Goal: Communication & Community: Participate in discussion

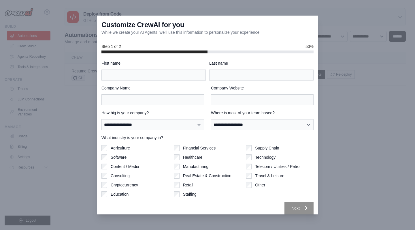
click at [372, 104] on div at bounding box center [207, 115] width 415 height 230
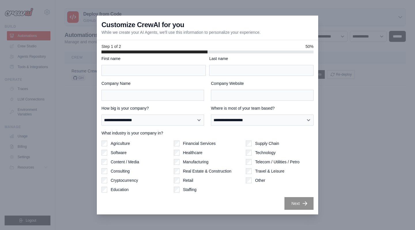
click at [375, 176] on div at bounding box center [207, 115] width 415 height 230
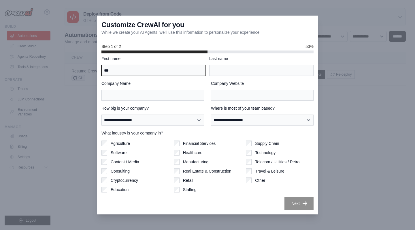
click at [187, 69] on input "***" at bounding box center [153, 70] width 104 height 11
type input "*"
type input "*****"
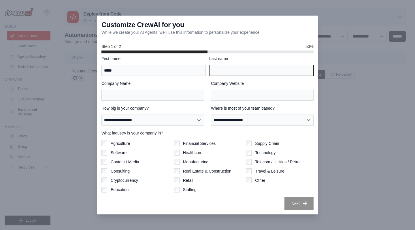
click at [257, 70] on input "Last name" at bounding box center [261, 70] width 104 height 11
type input "*"
type input "*****"
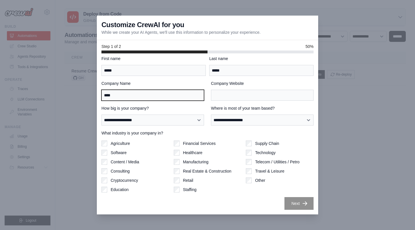
type input "****"
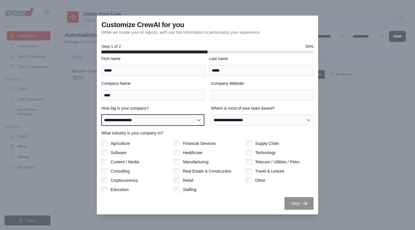
select select "**********"
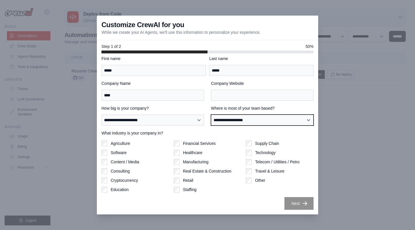
click at [228, 115] on select "**********" at bounding box center [262, 119] width 103 height 11
select select "******"
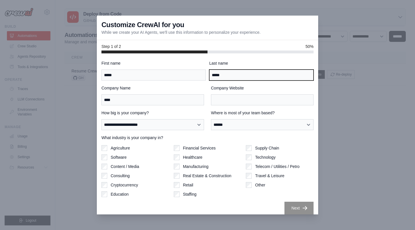
click at [230, 76] on input "*****" at bounding box center [261, 74] width 104 height 11
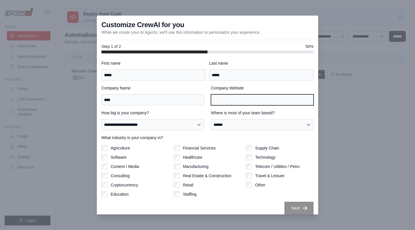
click at [227, 95] on input "Company Website" at bounding box center [262, 99] width 103 height 11
paste input "**********"
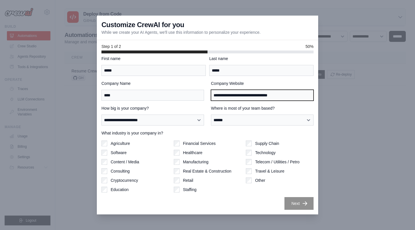
scroll to position [5, 0]
type input "**********"
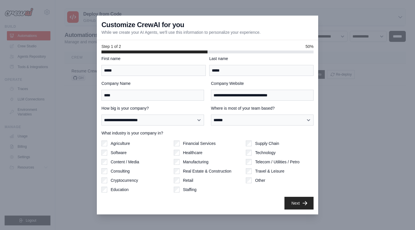
click at [295, 203] on button "Next" at bounding box center [299, 203] width 29 height 13
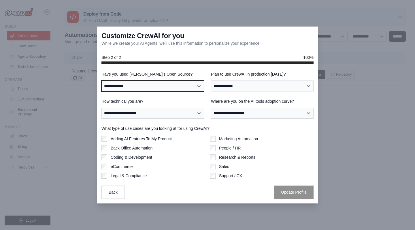
select select "**********"
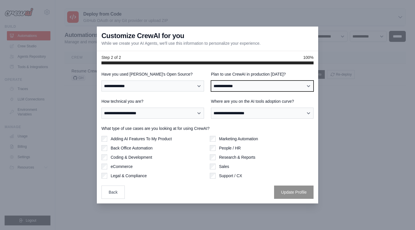
select select "****"
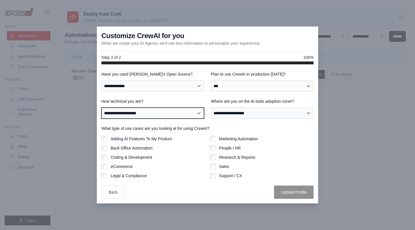
select select "**********"
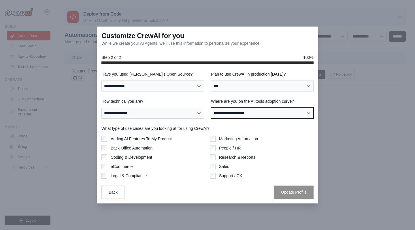
click at [238, 111] on select "**********" at bounding box center [262, 113] width 103 height 11
select select "**********"
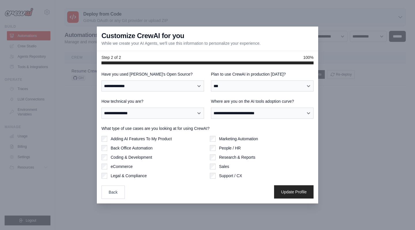
click at [283, 190] on button "Update Profile" at bounding box center [293, 191] width 39 height 13
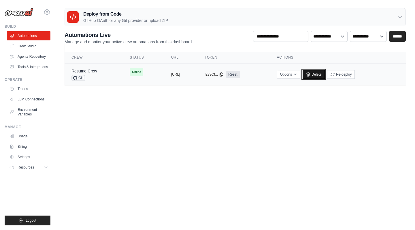
click at [325, 75] on link "Delete" at bounding box center [314, 74] width 22 height 9
click at [311, 75] on icon at bounding box center [308, 74] width 5 height 5
click at [311, 72] on icon at bounding box center [308, 74] width 5 height 5
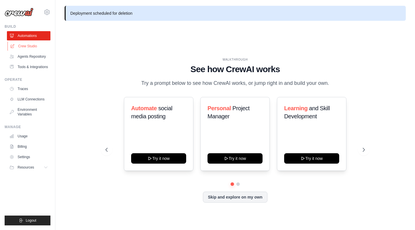
click at [40, 46] on link "Crew Studio" at bounding box center [29, 46] width 44 height 9
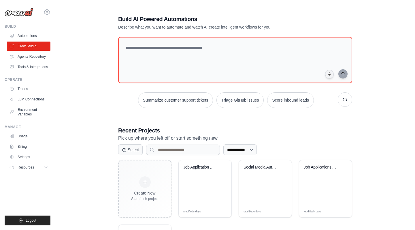
click at [42, 57] on link "Agents Repository" at bounding box center [29, 56] width 44 height 9
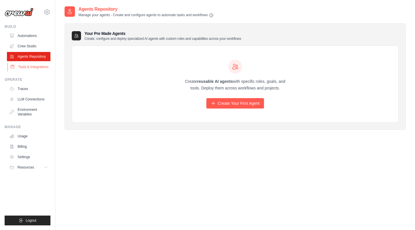
click at [39, 68] on link "Tools & Integrations" at bounding box center [29, 66] width 44 height 9
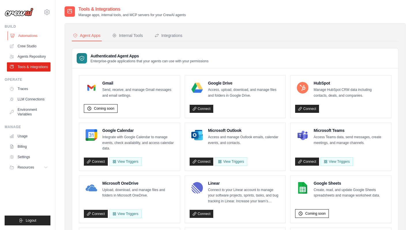
click at [34, 34] on link "Automations" at bounding box center [29, 35] width 44 height 9
click at [31, 145] on link "Billing" at bounding box center [29, 146] width 44 height 9
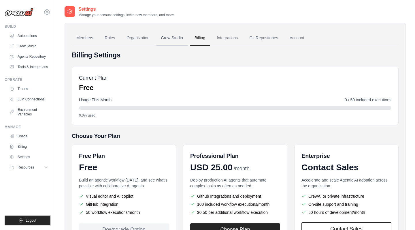
click at [167, 39] on link "Crew Studio" at bounding box center [172, 38] width 31 height 16
click at [227, 37] on link "Integrations" at bounding box center [227, 38] width 30 height 16
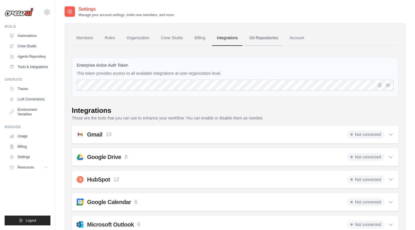
click at [263, 38] on link "Git Repositories" at bounding box center [264, 38] width 38 height 16
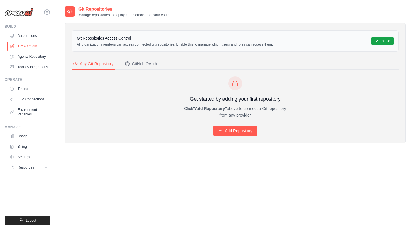
click at [37, 47] on link "Crew Studio" at bounding box center [29, 46] width 44 height 9
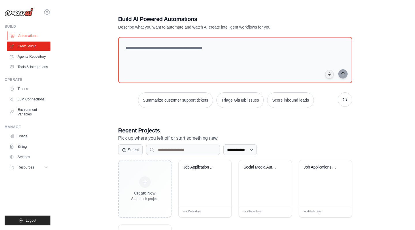
click at [38, 35] on link "Automations" at bounding box center [29, 35] width 44 height 9
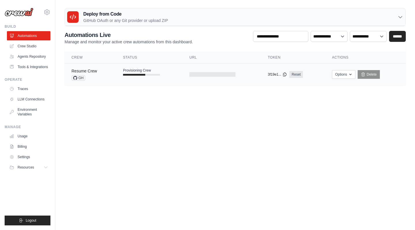
click at [93, 71] on link "Resume Crew" at bounding box center [84, 71] width 26 height 5
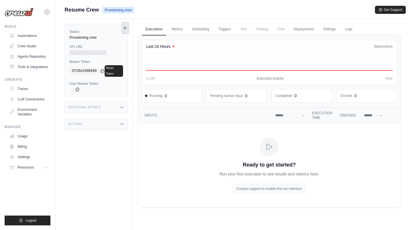
click at [128, 26] on button at bounding box center [125, 28] width 7 height 12
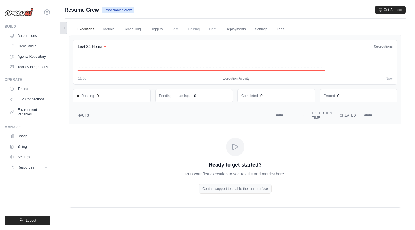
click at [63, 25] on button at bounding box center [63, 28] width 7 height 12
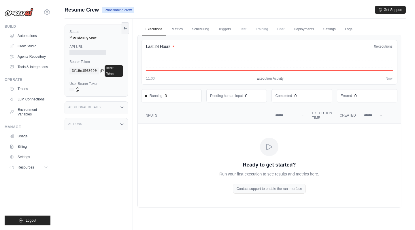
click at [99, 121] on div "Actions" at bounding box center [96, 124] width 63 height 12
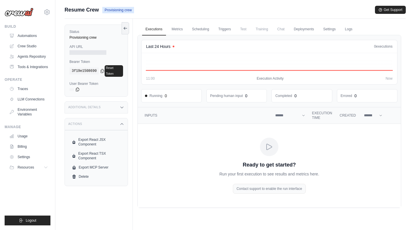
click at [109, 104] on div "Additional Details" at bounding box center [96, 107] width 63 height 12
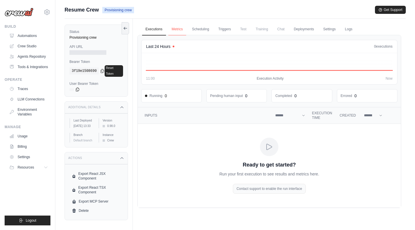
click at [184, 25] on link "Metrics" at bounding box center [177, 29] width 18 height 12
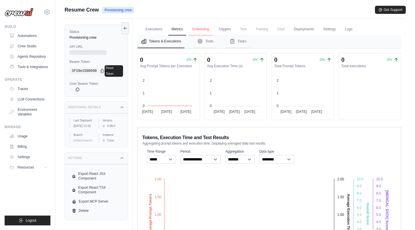
click at [201, 25] on link "Scheduling" at bounding box center [201, 29] width 24 height 12
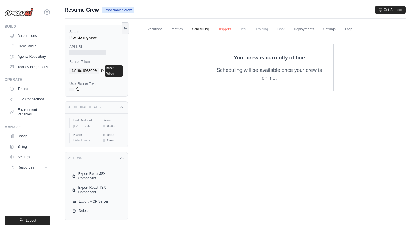
click at [227, 25] on link "Triggers" at bounding box center [225, 29] width 20 height 12
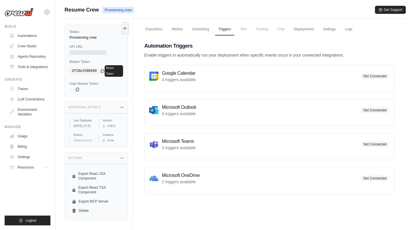
click at [240, 27] on span "Test" at bounding box center [243, 29] width 13 height 12
click at [259, 28] on span "Training" at bounding box center [261, 29] width 19 height 12
click at [283, 28] on span "Chat" at bounding box center [281, 29] width 14 height 12
click at [306, 28] on link "Deployments" at bounding box center [303, 29] width 27 height 12
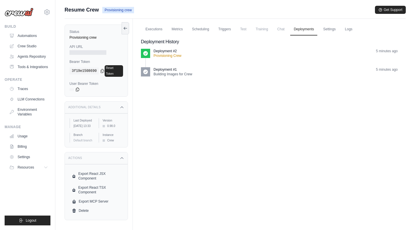
click at [91, 51] on div at bounding box center [87, 52] width 37 height 5
click at [157, 29] on link "Executions" at bounding box center [154, 29] width 24 height 12
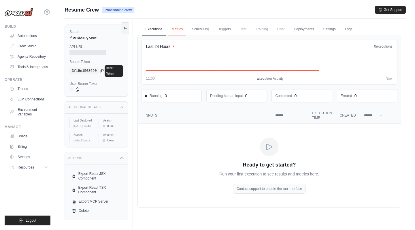
click at [180, 27] on link "Metrics" at bounding box center [177, 29] width 18 height 12
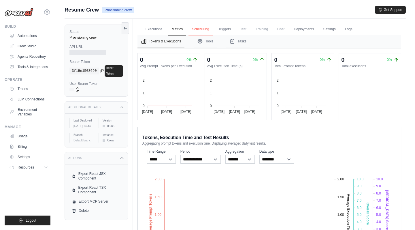
click at [197, 28] on link "Scheduling" at bounding box center [201, 29] width 24 height 12
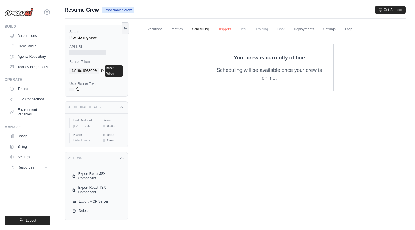
click at [222, 28] on link "Triggers" at bounding box center [225, 29] width 20 height 12
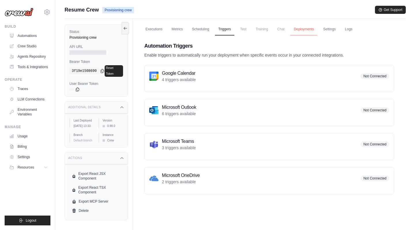
click at [306, 31] on link "Deployments" at bounding box center [303, 29] width 27 height 12
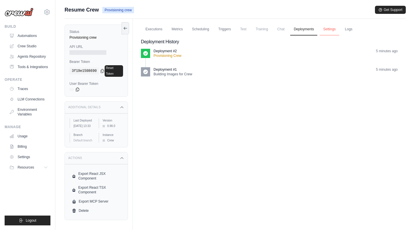
click at [328, 30] on link "Settings" at bounding box center [329, 29] width 19 height 12
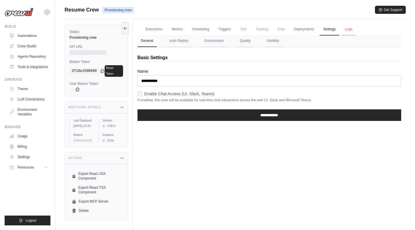
click at [350, 29] on link "Logs" at bounding box center [349, 29] width 14 height 12
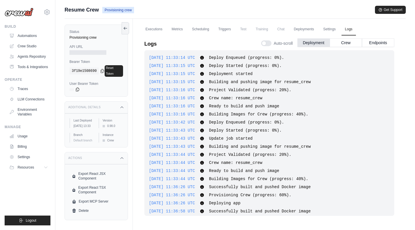
scroll to position [27, 0]
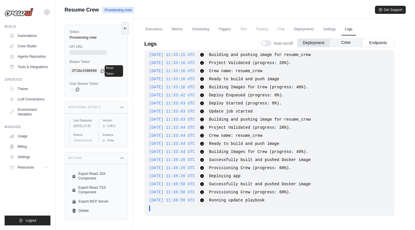
click at [348, 40] on button "Crew" at bounding box center [346, 42] width 32 height 9
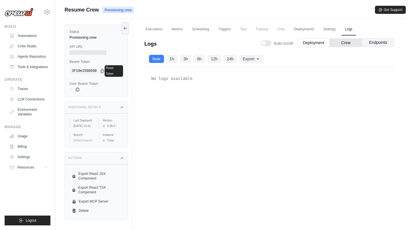
click at [387, 41] on button "Endpoints" at bounding box center [378, 42] width 32 height 9
click at [323, 40] on button "Deployment" at bounding box center [314, 42] width 32 height 9
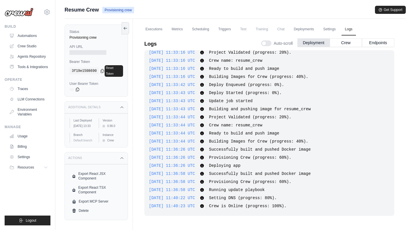
scroll to position [0, 0]
click at [87, 50] on div at bounding box center [87, 52] width 37 height 5
click at [155, 28] on link "Executions" at bounding box center [154, 29] width 24 height 12
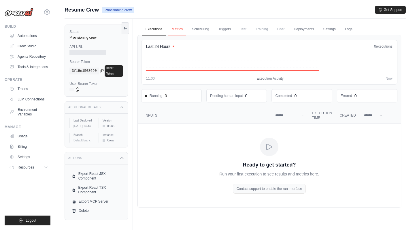
click at [181, 29] on link "Metrics" at bounding box center [177, 29] width 18 height 12
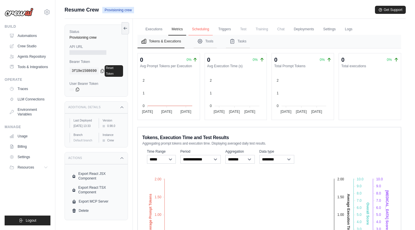
click at [193, 29] on link "Scheduling" at bounding box center [201, 29] width 24 height 12
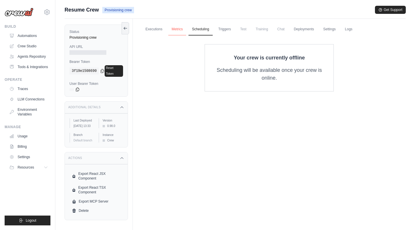
click at [177, 28] on link "Metrics" at bounding box center [177, 29] width 18 height 12
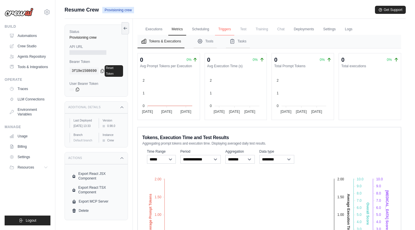
click at [226, 28] on link "Triggers" at bounding box center [225, 29] width 20 height 12
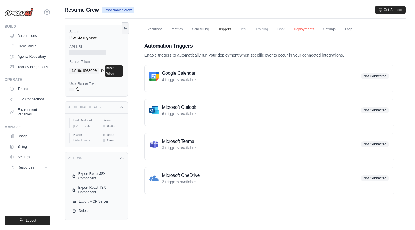
click at [306, 30] on link "Deployments" at bounding box center [303, 29] width 27 height 12
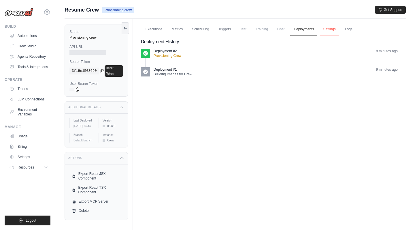
click at [328, 28] on link "Settings" at bounding box center [329, 29] width 19 height 12
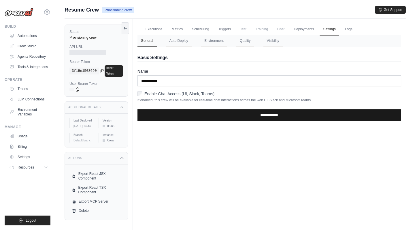
click at [176, 115] on input "**********" at bounding box center [270, 115] width 264 height 12
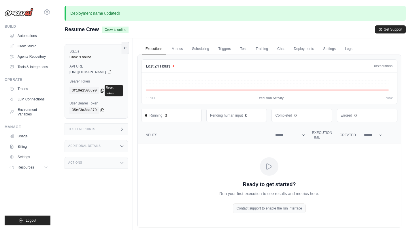
click at [111, 73] on icon at bounding box center [109, 72] width 3 height 4
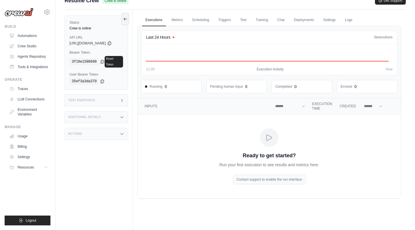
scroll to position [31, 0]
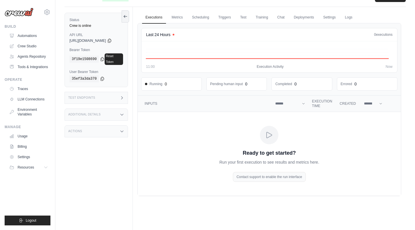
click at [113, 94] on div "Test Endpoints" at bounding box center [96, 98] width 63 height 12
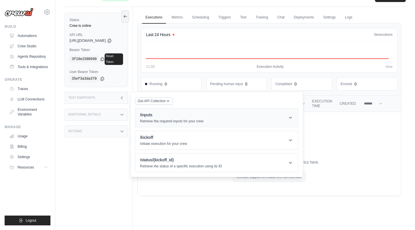
click at [293, 115] on icon at bounding box center [291, 118] width 6 height 6
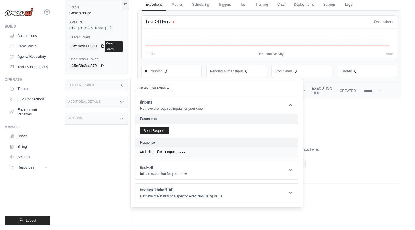
scroll to position [44, 0]
click at [167, 127] on button "Send Request" at bounding box center [154, 130] width 29 height 7
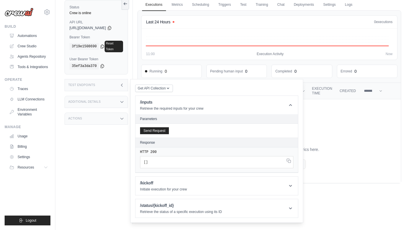
click at [160, 116] on h2 "Parameters" at bounding box center [216, 118] width 153 height 5
click at [164, 86] on span "Get API Collection" at bounding box center [152, 88] width 28 height 5
click at [166, 99] on div "Postman API Collection" at bounding box center [167, 103] width 55 height 9
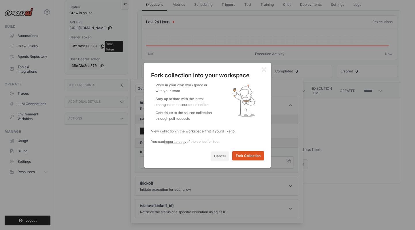
click at [239, 153] on button "Fork Collection" at bounding box center [248, 155] width 32 height 9
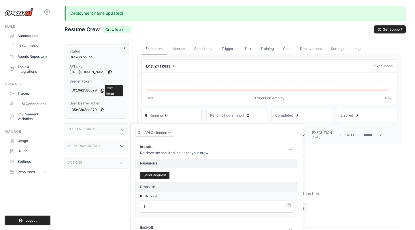
scroll to position [0, 0]
click at [112, 72] on icon at bounding box center [110, 71] width 5 height 5
click at [103, 89] on icon at bounding box center [102, 91] width 3 height 4
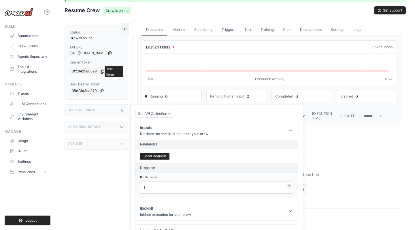
scroll to position [22, 0]
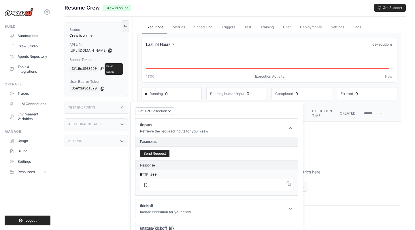
click at [160, 139] on h2 "Parameters" at bounding box center [216, 141] width 153 height 5
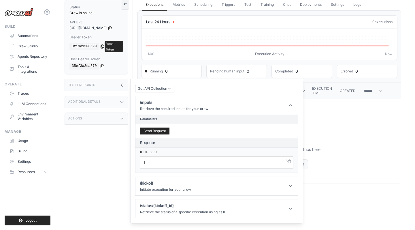
scroll to position [44, 0]
click at [172, 86] on icon "button" at bounding box center [169, 88] width 5 height 5
click at [198, 84] on div "Get API Collection Postman API Collection /inputs Retrieve the required inputs …" at bounding box center [216, 151] width 163 height 134
click at [293, 183] on icon at bounding box center [291, 186] width 6 height 6
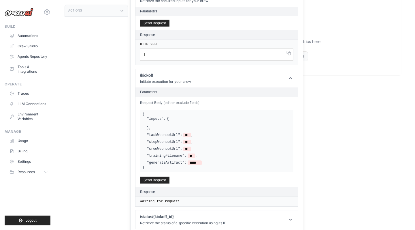
scroll to position [151, 0]
click at [177, 117] on div ""inputs": { } ," at bounding box center [219, 124] width 144 height 14
click at [175, 117] on div ""inputs": { } ," at bounding box center [219, 124] width 144 height 14
click at [169, 117] on span "{" at bounding box center [168, 119] width 2 height 5
click at [293, 217] on icon at bounding box center [291, 220] width 6 height 6
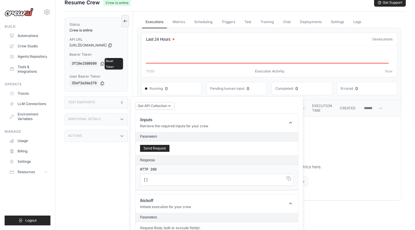
scroll to position [27, 0]
click at [112, 45] on icon at bounding box center [110, 45] width 3 height 4
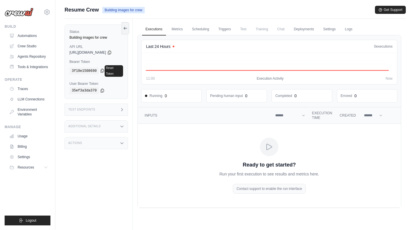
click at [103, 68] on icon at bounding box center [102, 70] width 5 height 5
click at [124, 124] on icon at bounding box center [122, 126] width 5 height 5
click at [123, 173] on div "Actions" at bounding box center [96, 177] width 63 height 12
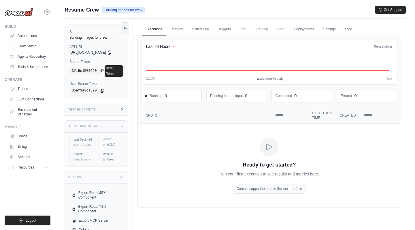
scroll to position [25, 0]
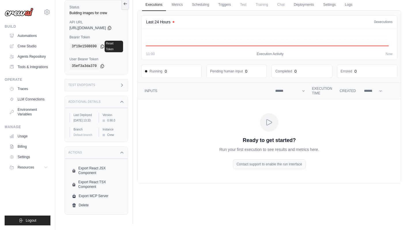
click at [119, 82] on div "Test Endpoints" at bounding box center [96, 85] width 63 height 12
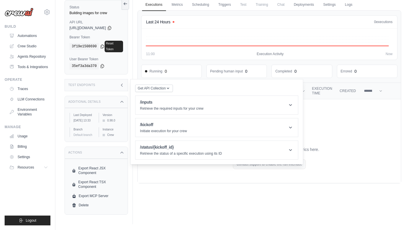
click at [124, 83] on icon at bounding box center [122, 85] width 5 height 5
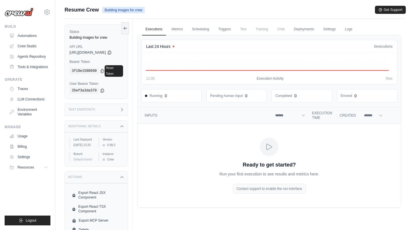
scroll to position [0, 0]
click at [314, 26] on link "Deployments" at bounding box center [303, 29] width 27 height 12
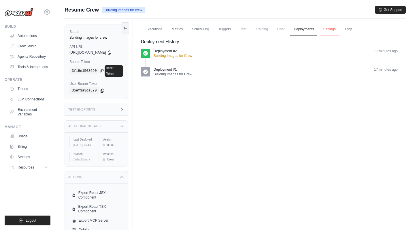
click at [331, 27] on link "Settings" at bounding box center [329, 29] width 19 height 12
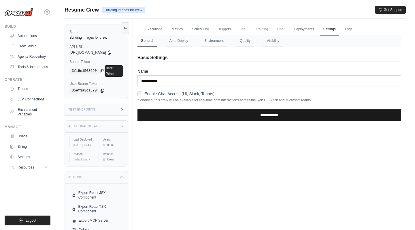
click at [289, 114] on input "**********" at bounding box center [270, 115] width 264 height 12
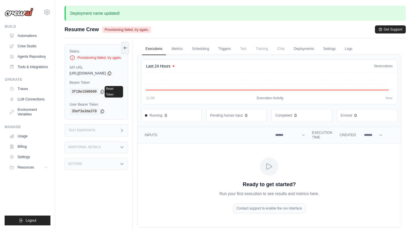
click at [271, 167] on icon "Crew executions table" at bounding box center [269, 166] width 9 height 9
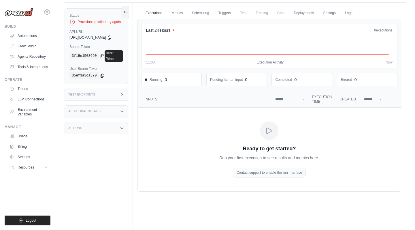
scroll to position [39, 0]
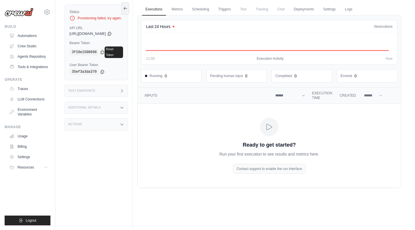
click at [254, 169] on div "Contact support to enable the run interface" at bounding box center [269, 169] width 73 height 10
click at [271, 169] on div "Contact support to enable the run interface" at bounding box center [269, 169] width 73 height 10
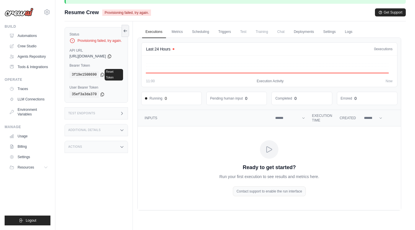
scroll to position [16, 0]
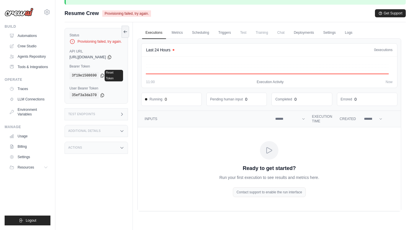
click at [307, 118] on th "**********" at bounding box center [290, 119] width 37 height 16
click at [303, 117] on select "**********" at bounding box center [290, 118] width 32 height 7
click at [304, 119] on select "**********" at bounding box center [290, 118] width 32 height 7
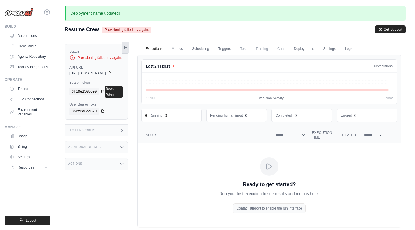
scroll to position [0, 0]
click at [41, 34] on link "Automations" at bounding box center [29, 35] width 44 height 9
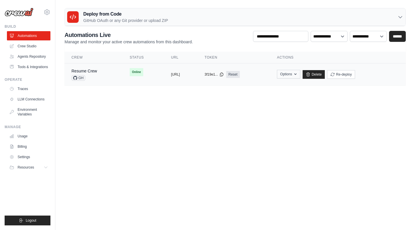
click at [300, 75] on button "Options" at bounding box center [288, 74] width 23 height 9
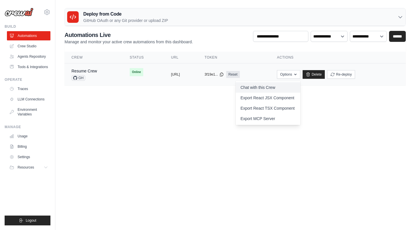
click at [295, 87] on link "Chat with this Crew" at bounding box center [268, 87] width 65 height 10
click at [207, 120] on body "luonghoanganh9801@gmail.com Settings Build Automations Resources Blog" at bounding box center [207, 115] width 415 height 230
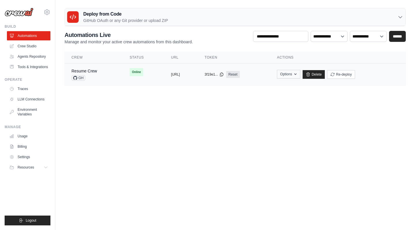
click at [300, 73] on button "Options" at bounding box center [288, 74] width 23 height 9
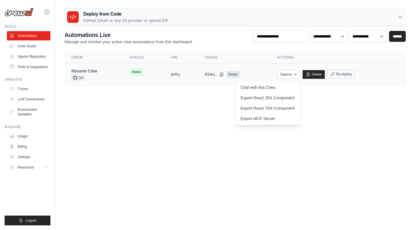
click at [355, 71] on button "Re-deploy" at bounding box center [341, 74] width 28 height 9
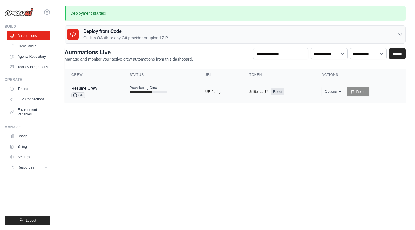
click at [338, 88] on button "Options" at bounding box center [333, 91] width 23 height 9
click at [320, 156] on body "luonghoanganh9801@gmail.com Settings Build Automations Resources Blog" at bounding box center [207, 115] width 415 height 230
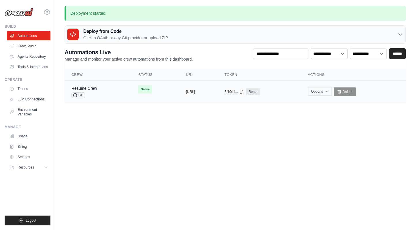
click at [331, 93] on button "Options" at bounding box center [319, 91] width 23 height 9
click at [226, 135] on body "luonghoanganh9801@gmail.com Settings Build Automations Resources Blog" at bounding box center [207, 115] width 415 height 230
click at [93, 87] on link "Resume Crew" at bounding box center [84, 88] width 26 height 5
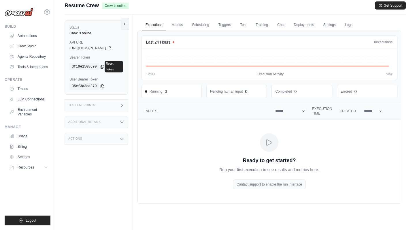
scroll to position [2, 0]
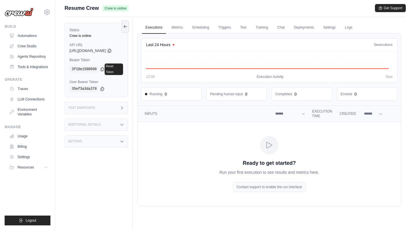
click at [127, 106] on div "Test Endpoints" at bounding box center [96, 108] width 63 height 12
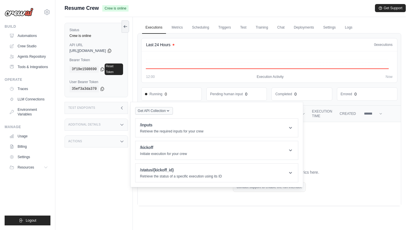
click at [165, 108] on span "Get API Collection" at bounding box center [152, 110] width 28 height 5
click at [168, 121] on div "Postman API Collection" at bounding box center [167, 124] width 55 height 6
click at [165, 108] on span "Get API Collection" at bounding box center [152, 110] width 28 height 5
click at [164, 121] on div "Postman API Collection" at bounding box center [167, 124] width 55 height 6
click at [166, 108] on span "Get API Collection" at bounding box center [152, 110] width 28 height 5
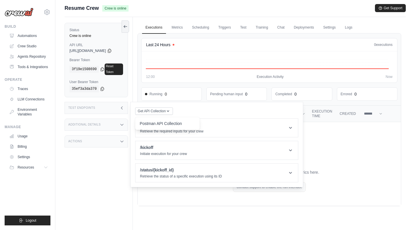
click at [168, 121] on div "Postman API Collection" at bounding box center [167, 124] width 55 height 6
click at [184, 129] on p "Retrieve the required inputs for your crew" at bounding box center [171, 131] width 63 height 5
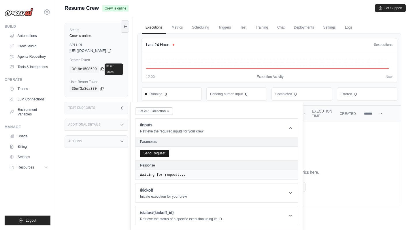
click at [166, 150] on button "Send Request" at bounding box center [154, 153] width 29 height 7
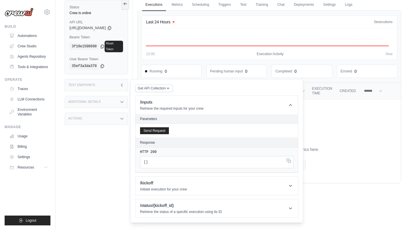
scroll to position [25, 0]
click at [154, 116] on h2 "Parameters" at bounding box center [216, 118] width 153 height 5
click at [160, 86] on span "Get API Collection" at bounding box center [152, 88] width 28 height 5
click at [150, 98] on div "Postman API Collection" at bounding box center [167, 101] width 55 height 6
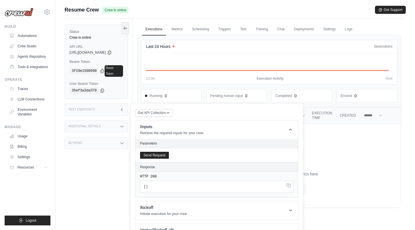
scroll to position [0, 0]
click at [111, 52] on icon at bounding box center [109, 52] width 3 height 4
click at [103, 69] on icon at bounding box center [102, 70] width 5 height 5
click at [112, 53] on icon at bounding box center [109, 52] width 5 height 5
click at [103, 69] on icon at bounding box center [102, 71] width 3 height 4
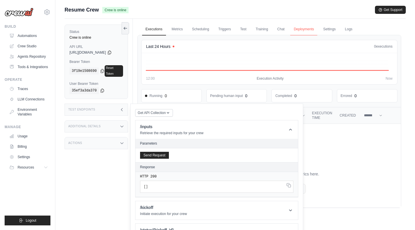
click at [312, 32] on link "Deployments" at bounding box center [303, 29] width 27 height 12
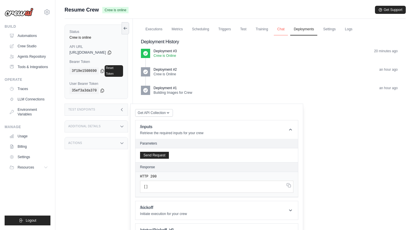
click at [286, 31] on link "Chat" at bounding box center [281, 29] width 14 height 12
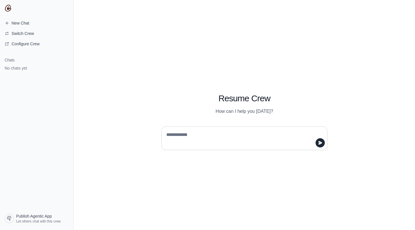
click at [231, 133] on textarea at bounding box center [242, 138] width 155 height 16
type textarea "**********"
click at [212, 138] on textarea at bounding box center [242, 138] width 155 height 16
type textarea "**"
click at [320, 143] on icon "submit" at bounding box center [320, 142] width 5 height 5
